Goal: Find specific page/section: Find specific page/section

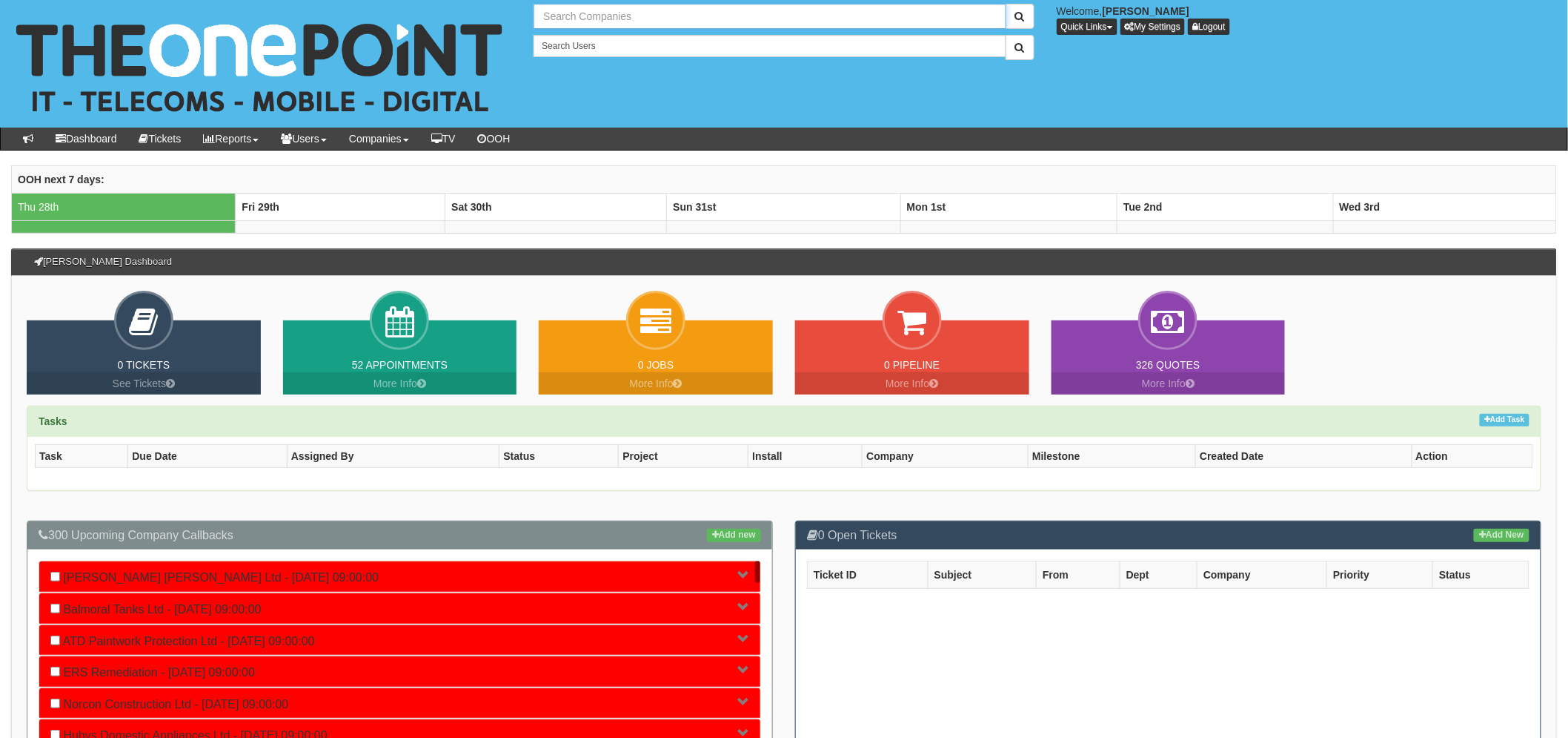
click at [584, 22] on input "text" at bounding box center [770, 16] width 472 height 25
type input "Search Companies"
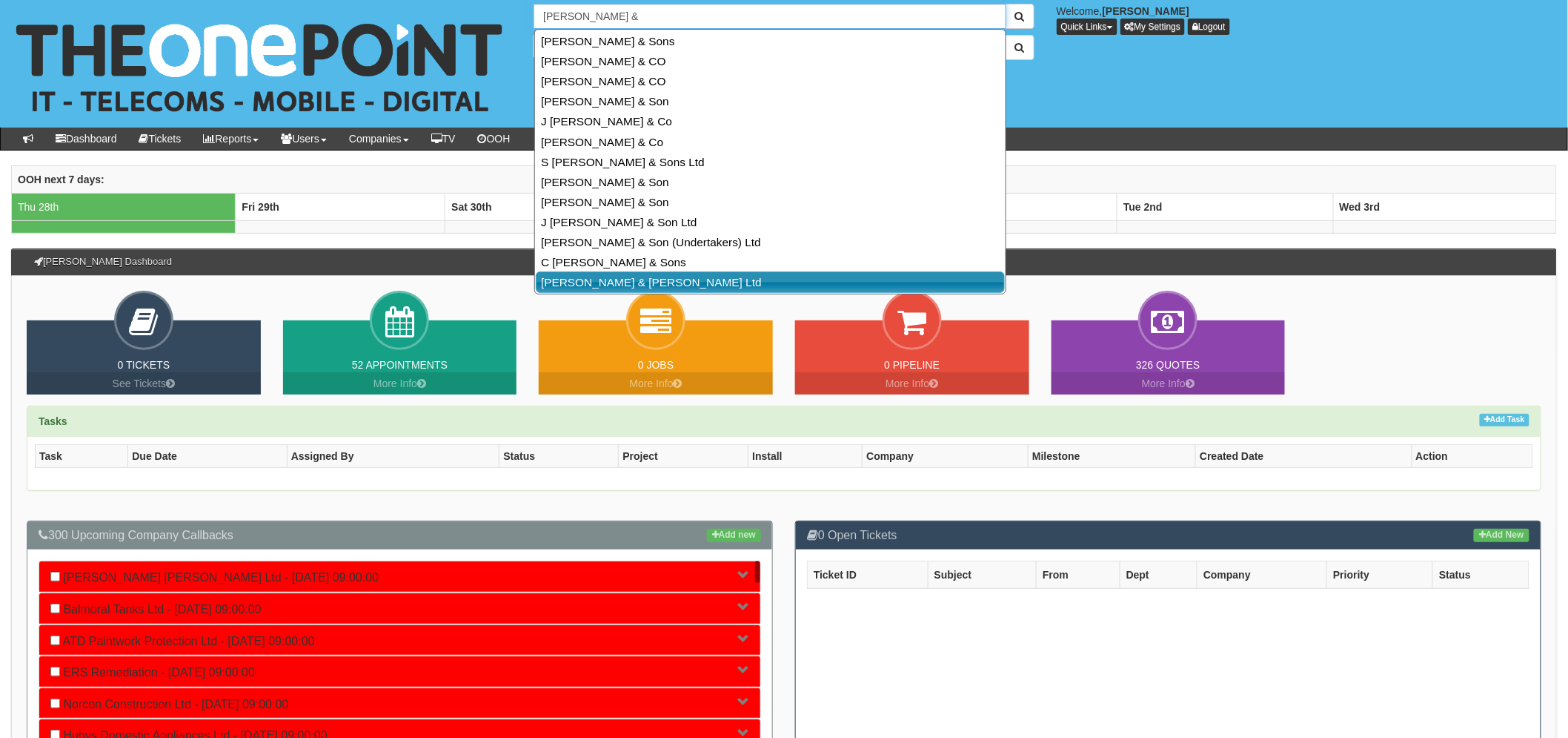
click at [671, 276] on link "Cooper & Turner Ltd" at bounding box center [770, 282] width 469 height 21
type input "Cooper & Turner Ltd"
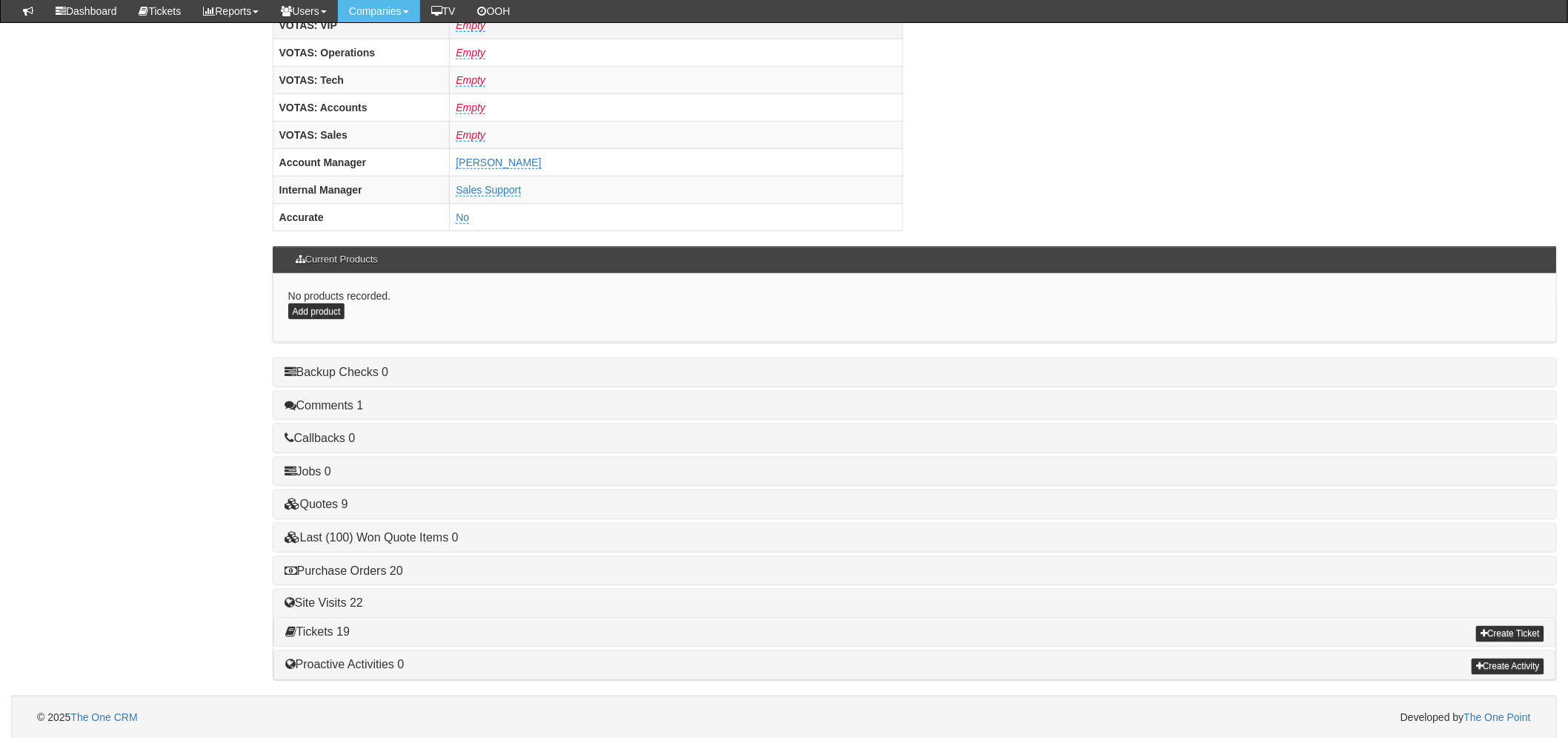
scroll to position [583, 0]
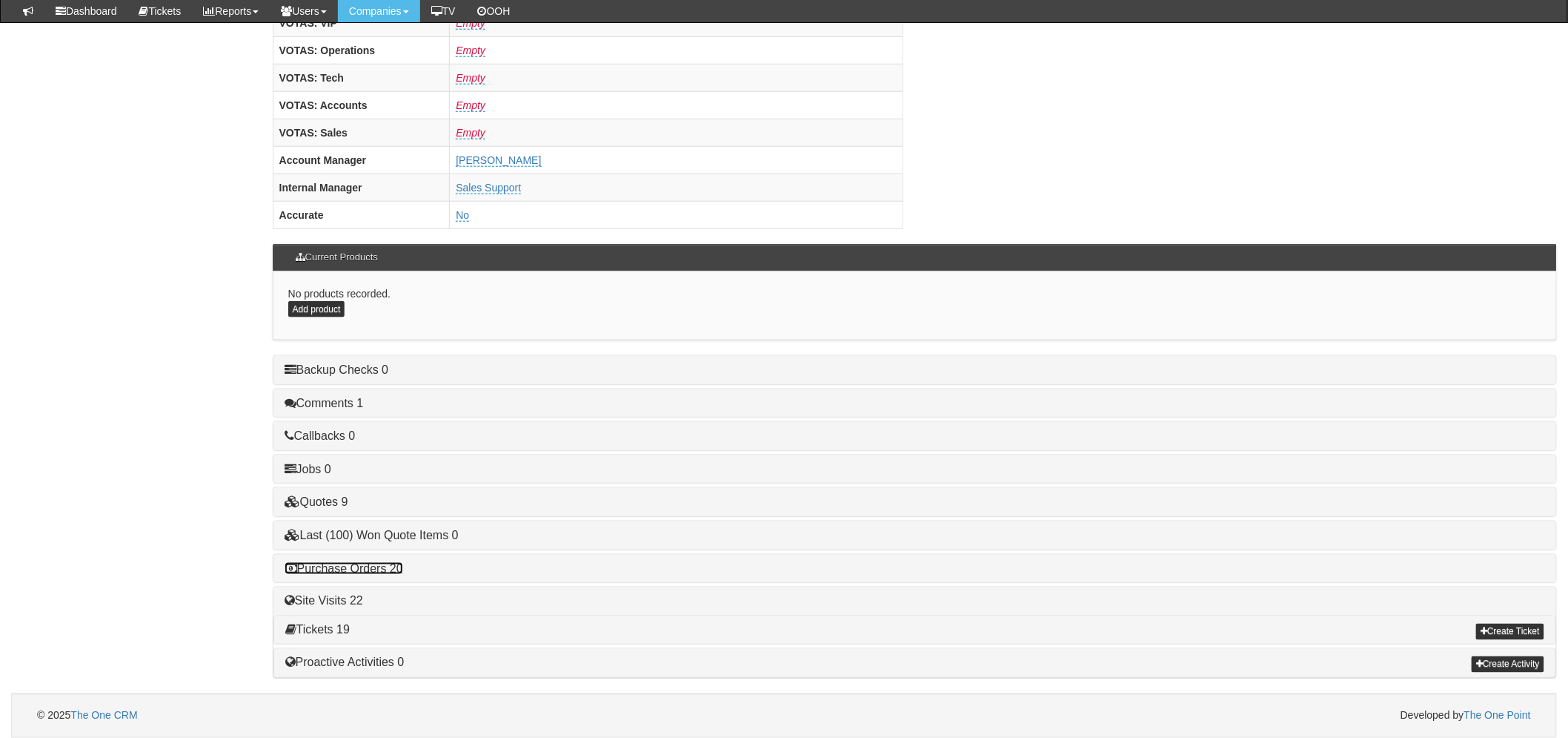
click at [400, 569] on link "Purchase Orders 20" at bounding box center [344, 568] width 119 height 13
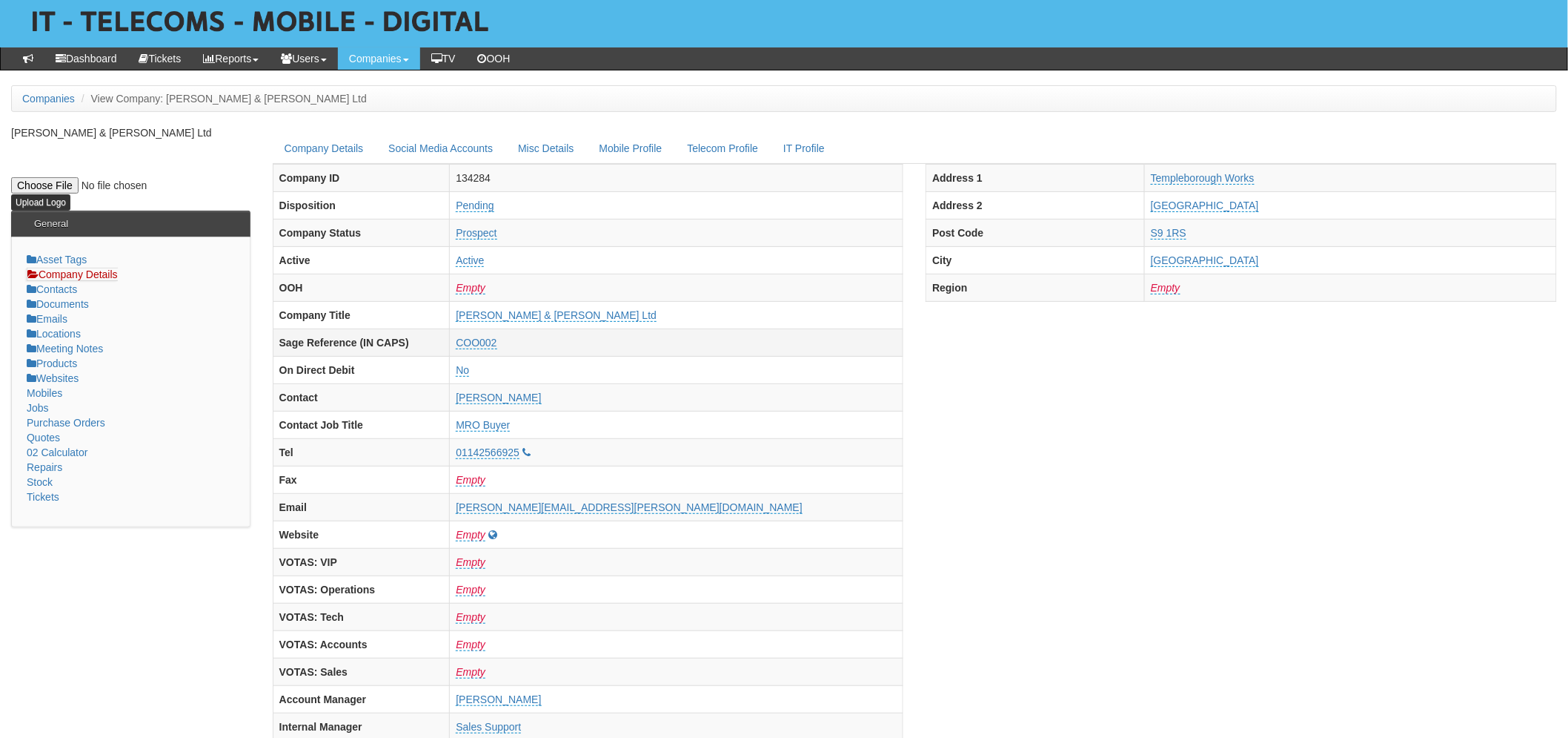
scroll to position [0, 0]
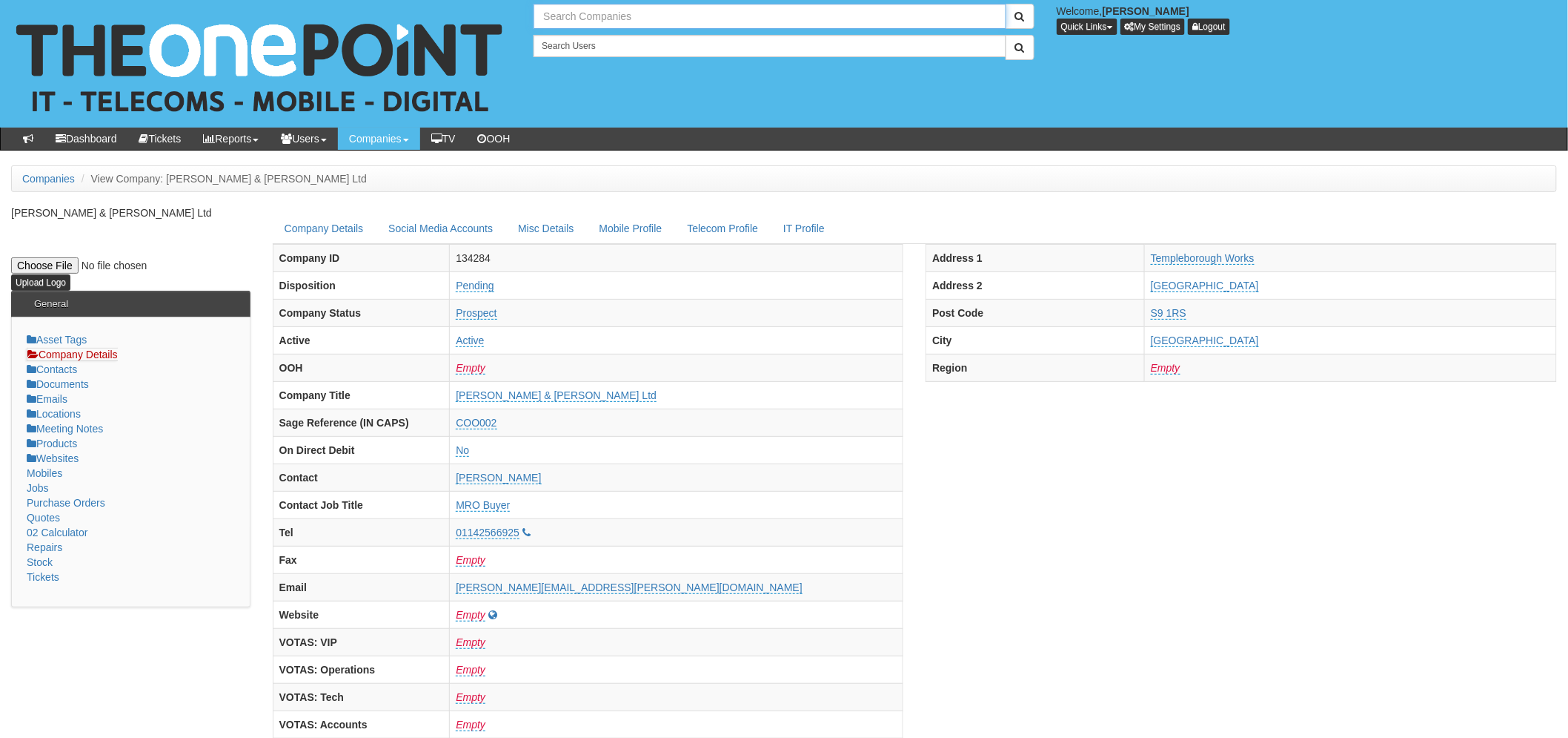
click at [637, 19] on input "text" at bounding box center [770, 16] width 472 height 25
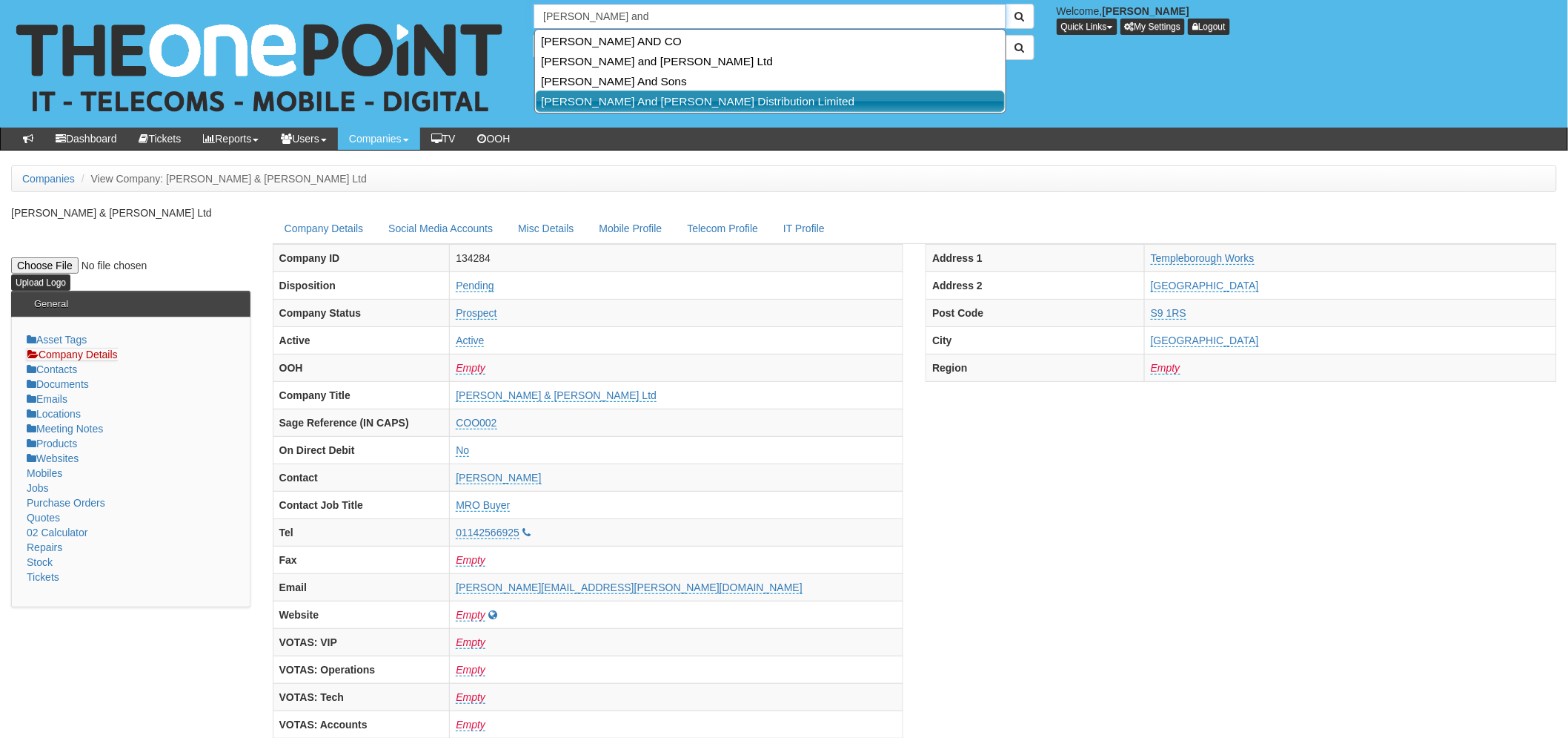
click at [760, 104] on link "[PERSON_NAME] And [PERSON_NAME] Distribution Limited" at bounding box center [770, 101] width 469 height 21
type input "[PERSON_NAME] And [PERSON_NAME] Distribution Limited"
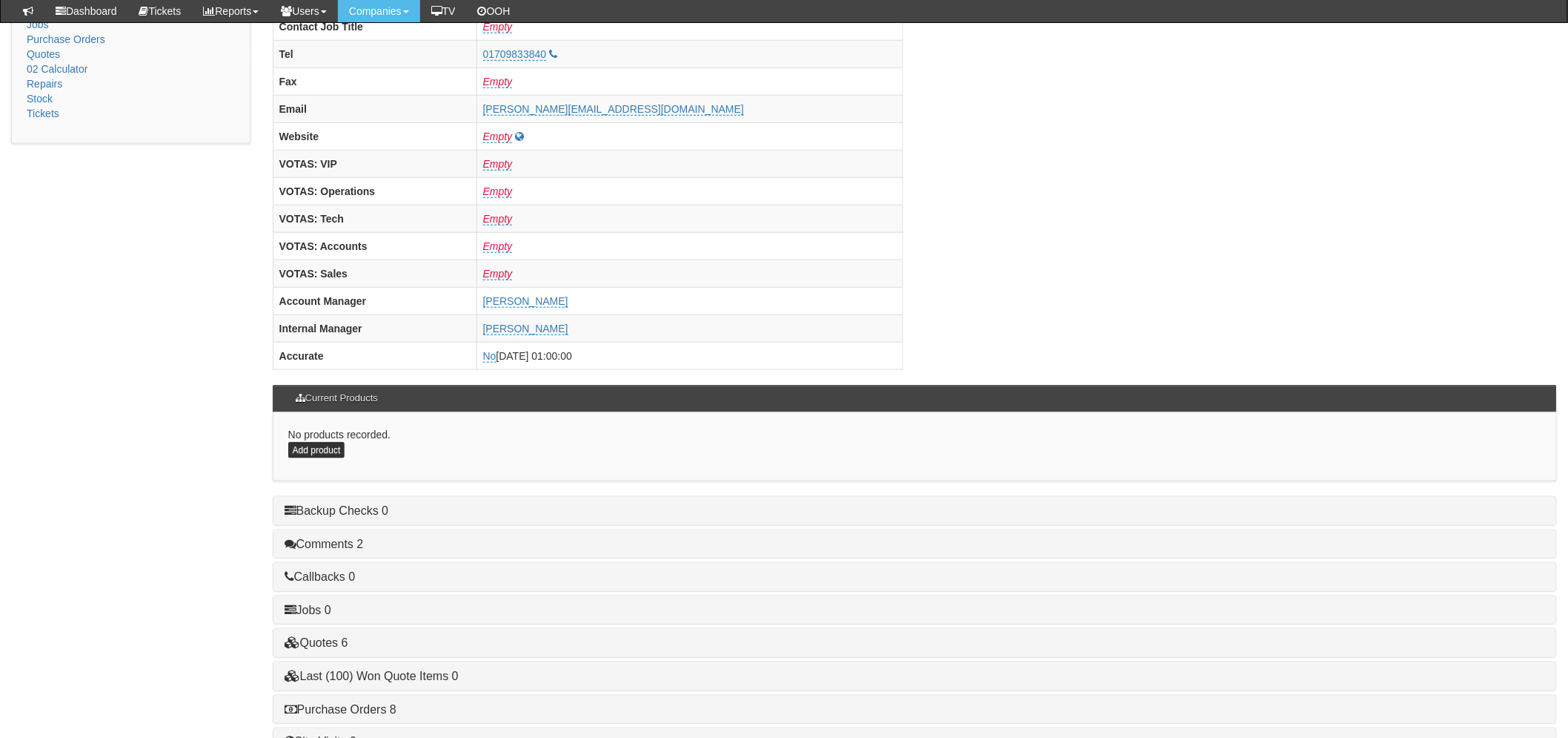
scroll to position [583, 0]
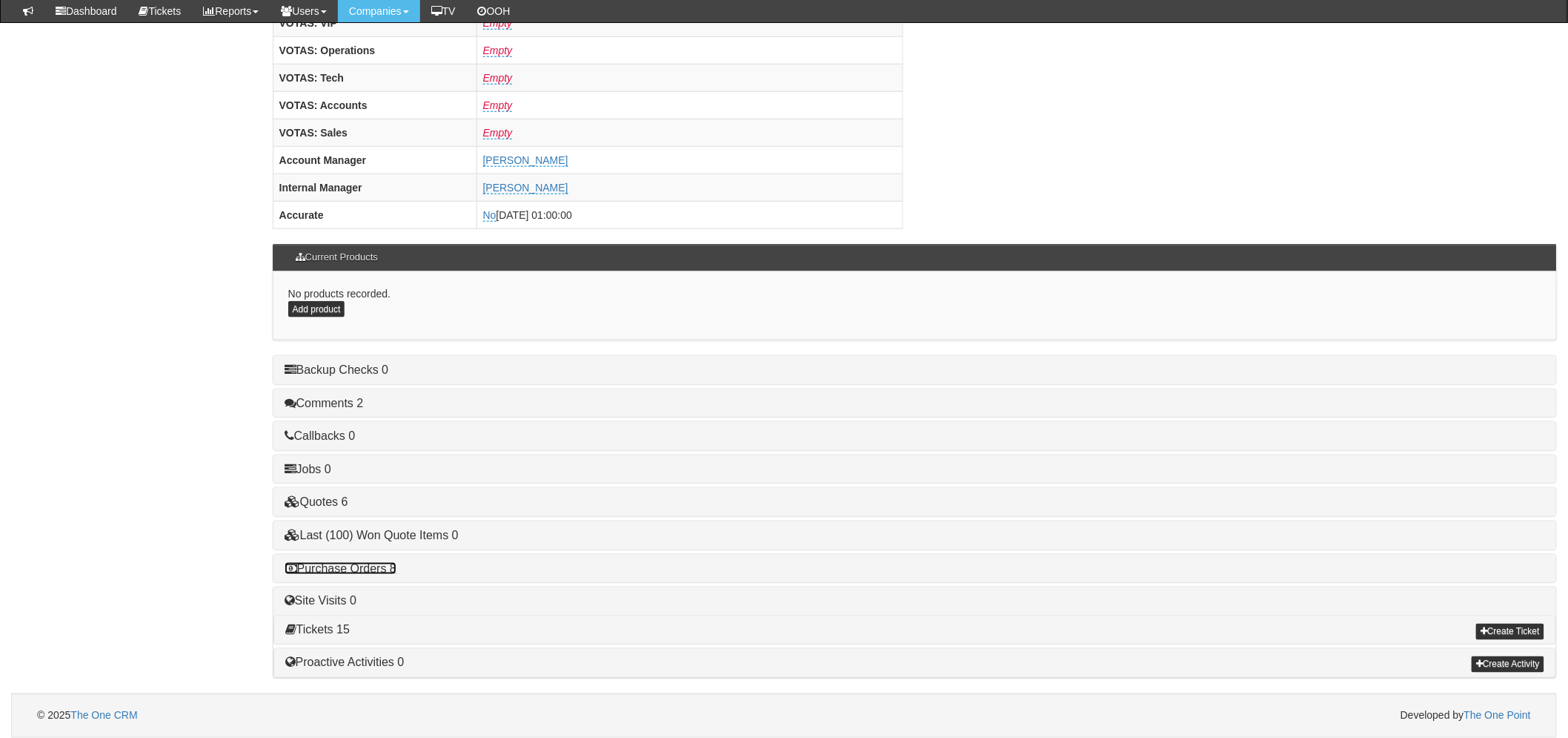
click at [376, 569] on link "Purchase Orders 8" at bounding box center [340, 568] width 112 height 13
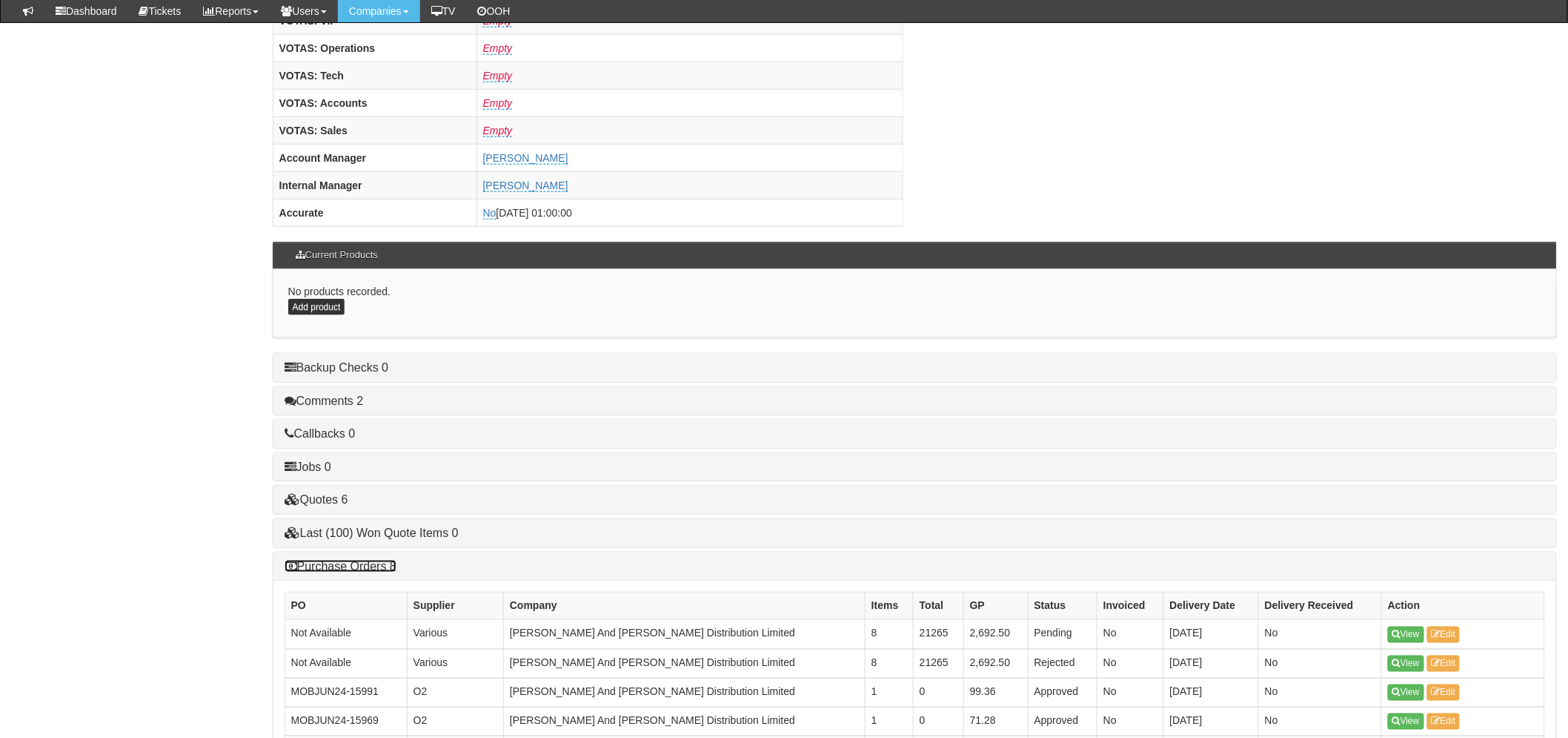
scroll to position [884, 0]
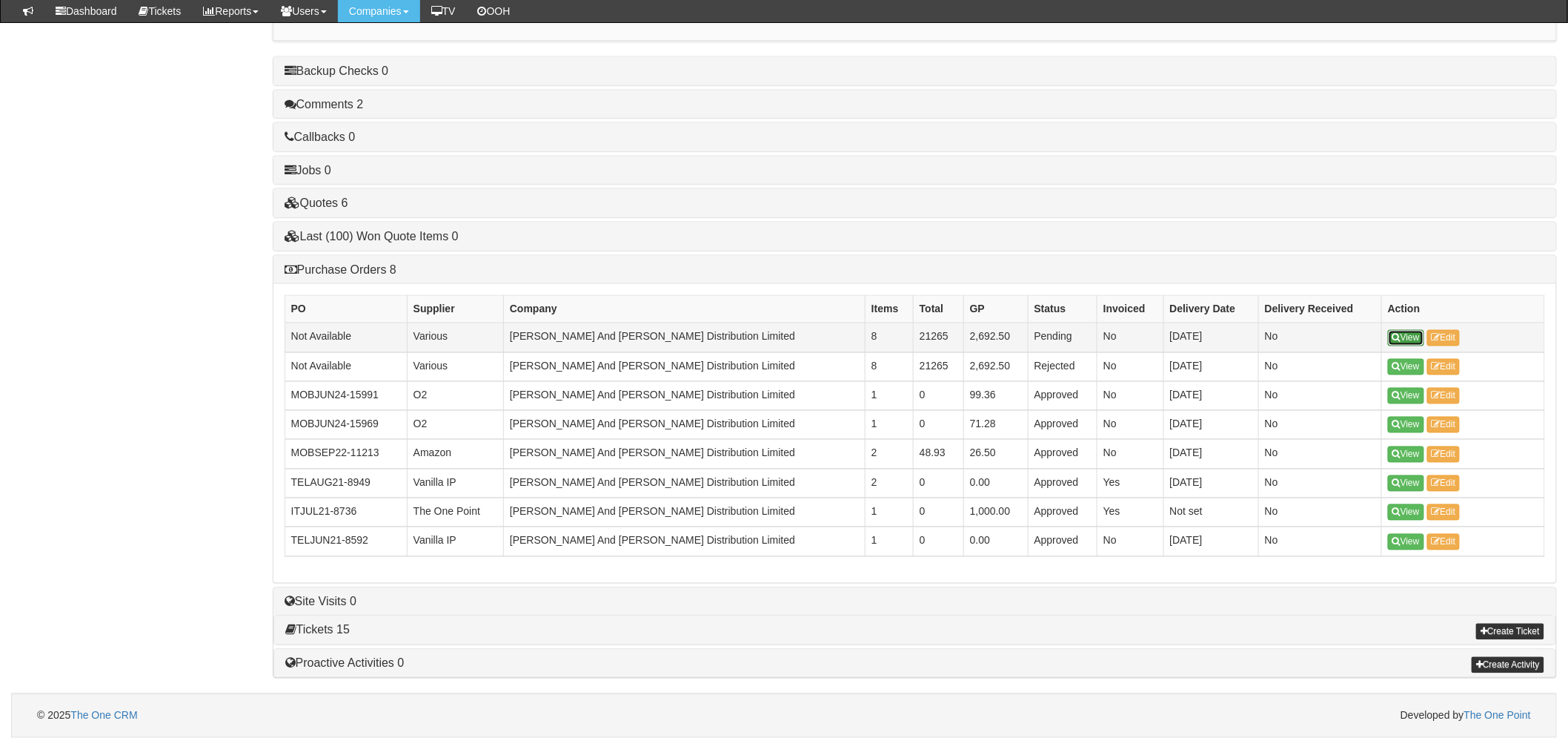
click at [1401, 331] on link "View" at bounding box center [1407, 337] width 37 height 16
